Goal: Task Accomplishment & Management: Use online tool/utility

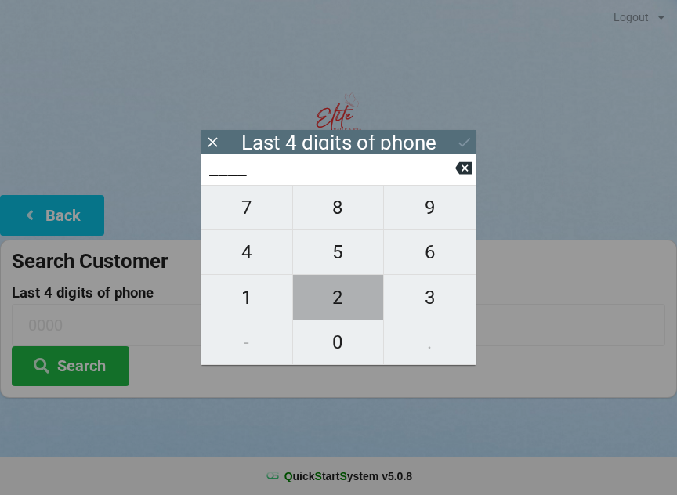
click at [335, 301] on span "2" at bounding box center [338, 297] width 91 height 33
type input "2___"
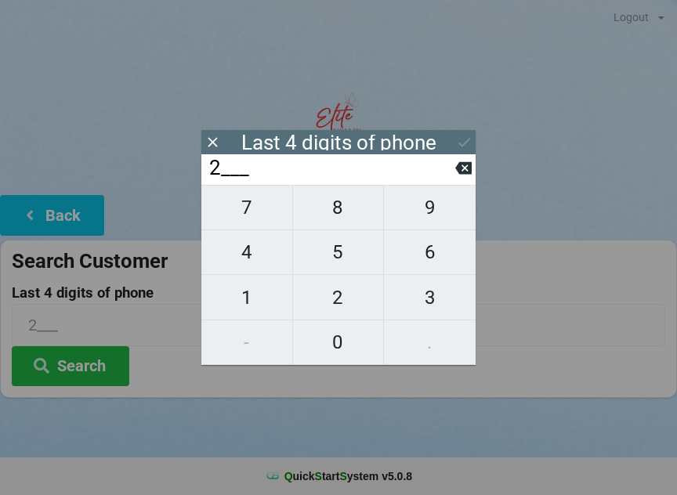
click at [253, 256] on span "4" at bounding box center [246, 252] width 91 height 33
type input "24__"
click at [340, 298] on span "2" at bounding box center [338, 297] width 91 height 33
type input "242_"
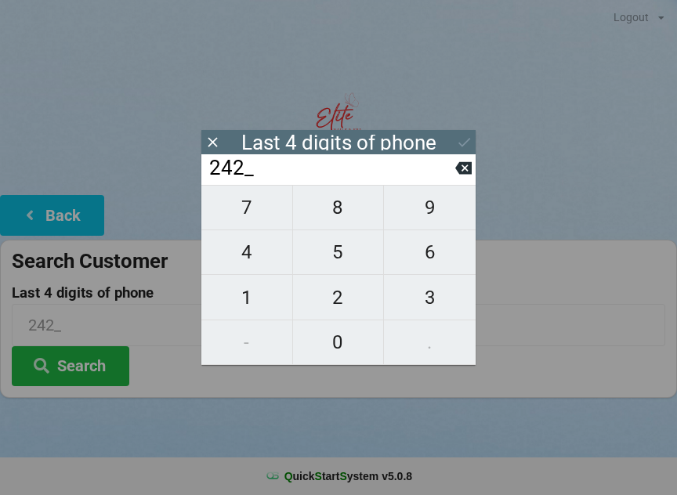
click at [453, 174] on input "242_" at bounding box center [331, 168] width 247 height 25
click at [462, 172] on icon at bounding box center [463, 168] width 16 height 16
type input "24__"
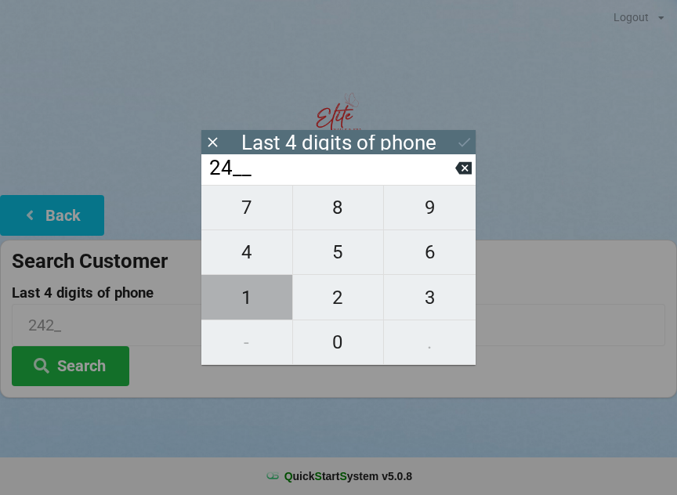
click at [257, 314] on span "1" at bounding box center [246, 297] width 91 height 33
type input "241_"
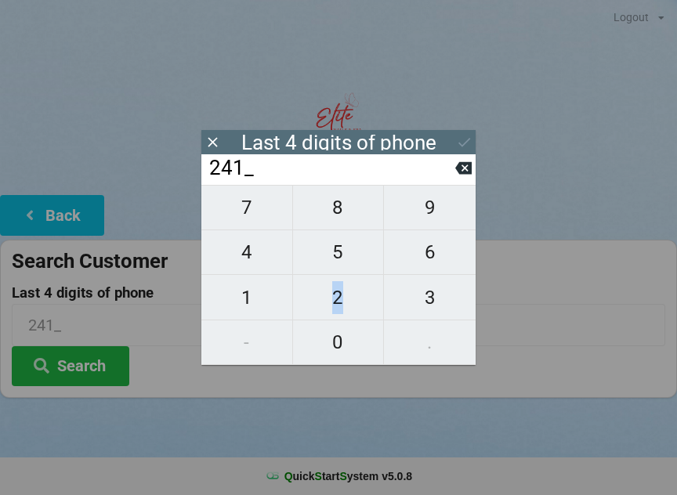
click at [457, 168] on icon at bounding box center [463, 168] width 16 height 16
click at [453, 172] on input "24__" at bounding box center [331, 168] width 247 height 25
click at [457, 172] on icon at bounding box center [463, 168] width 16 height 13
click at [457, 169] on icon at bounding box center [463, 168] width 16 height 16
type input "____"
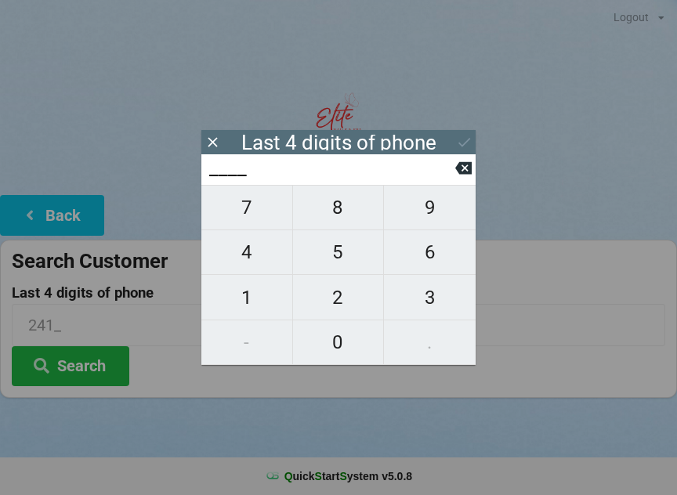
click at [454, 170] on input "____" at bounding box center [331, 168] width 247 height 25
click at [451, 174] on input "____" at bounding box center [331, 168] width 247 height 25
click at [338, 312] on span "2" at bounding box center [338, 297] width 91 height 33
type input "2___"
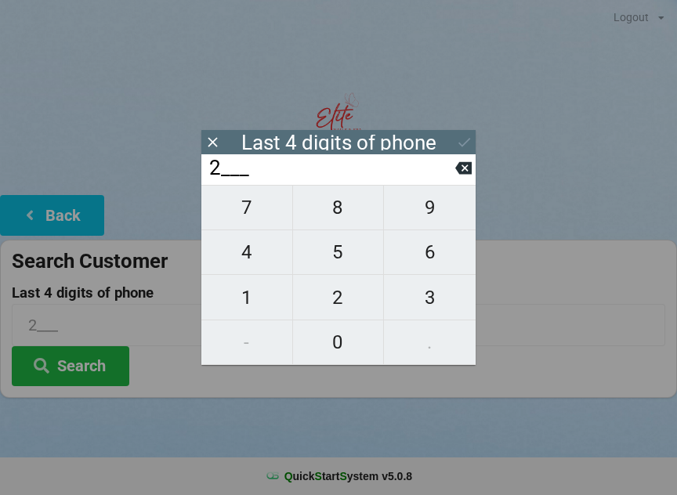
click at [244, 266] on span "4" at bounding box center [246, 252] width 91 height 33
type input "24__"
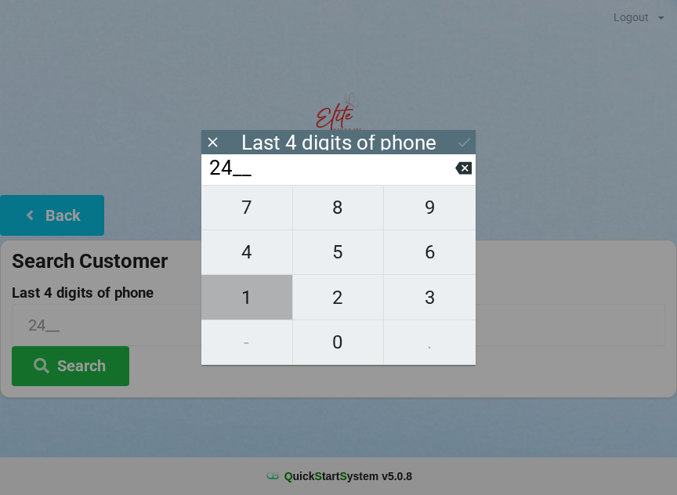
click at [244, 304] on span "1" at bounding box center [246, 297] width 91 height 33
type input "241_"
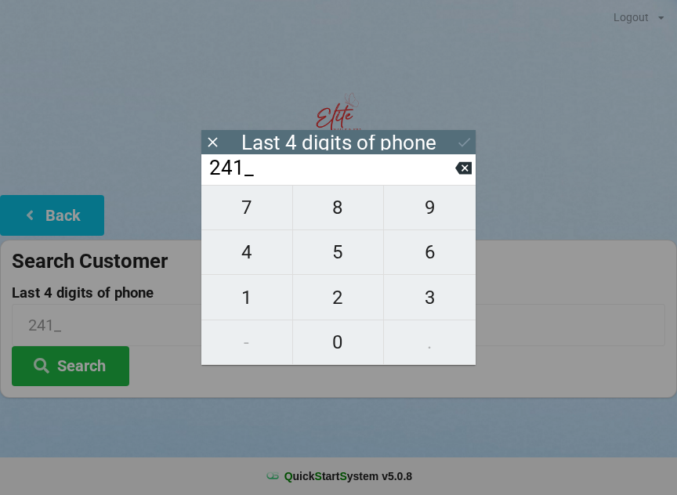
click at [331, 306] on span "2" at bounding box center [338, 297] width 91 height 33
type input "2412"
click at [461, 174] on icon at bounding box center [463, 168] width 16 height 13
click at [471, 180] on h2 "Welcome to Elite Nails & Spa" at bounding box center [338, 184] width 677 height 24
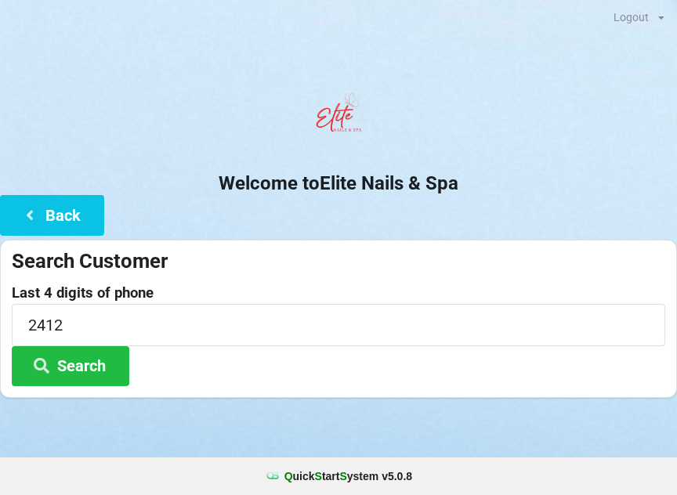
click at [484, 176] on h2 "Welcome to Elite Nails & Spa" at bounding box center [338, 184] width 677 height 24
click at [46, 219] on button "Back" at bounding box center [52, 215] width 104 height 40
